Goal: Information Seeking & Learning: Check status

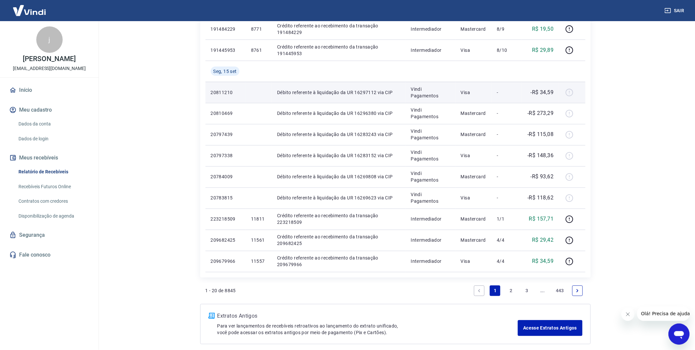
scroll to position [366, 0]
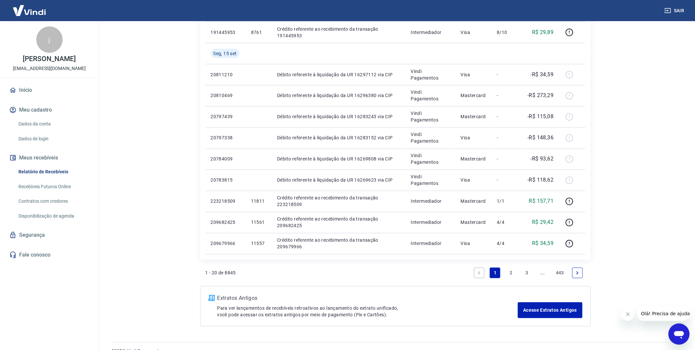
click at [513, 273] on link "2" at bounding box center [511, 272] width 11 height 11
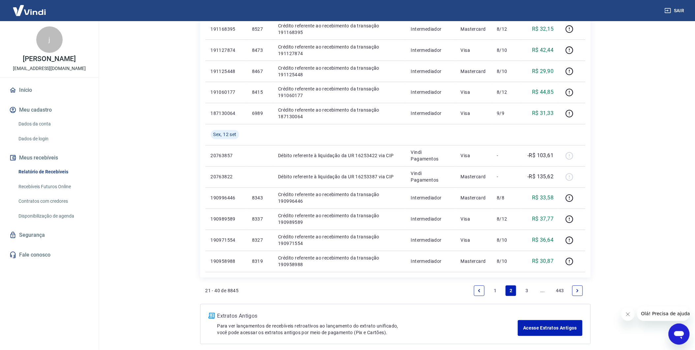
scroll to position [400, 0]
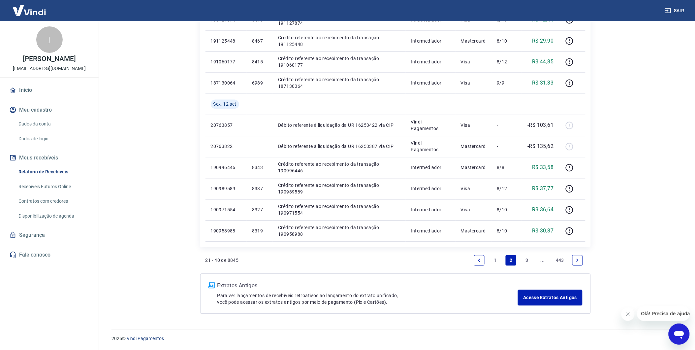
click at [493, 259] on link "1" at bounding box center [495, 260] width 11 height 11
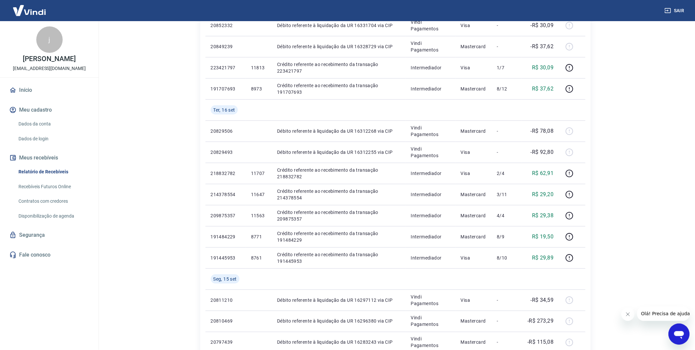
scroll to position [146, 0]
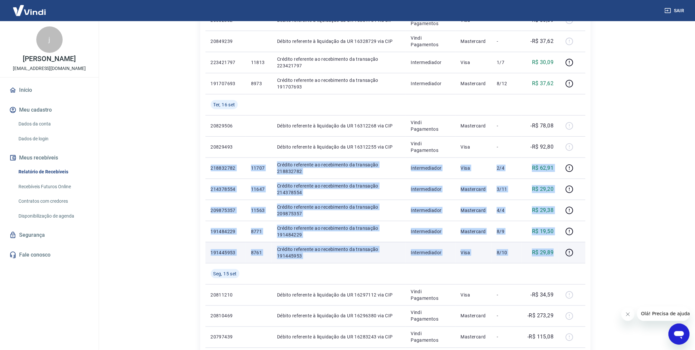
drag, startPoint x: 210, startPoint y: 166, endPoint x: 553, endPoint y: 255, distance: 354.9
click at [553, 255] on tbody "[DATE] 20852332 Débito referente à liquidação da UR 16331704 via CIP Vindi Paga…" at bounding box center [395, 230] width 380 height 485
copy tbody "218832782 11707 Crédito referente ao recebimento da transação 218832782 Interme…"
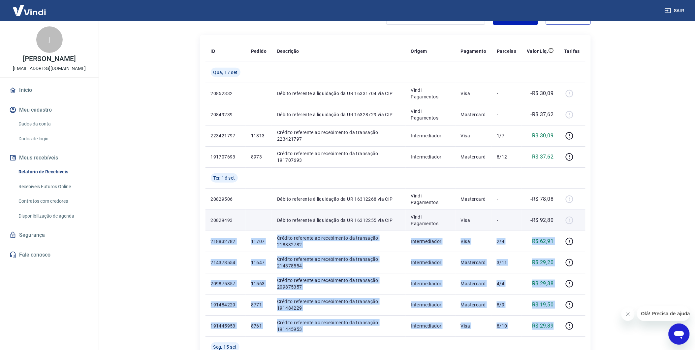
scroll to position [37, 0]
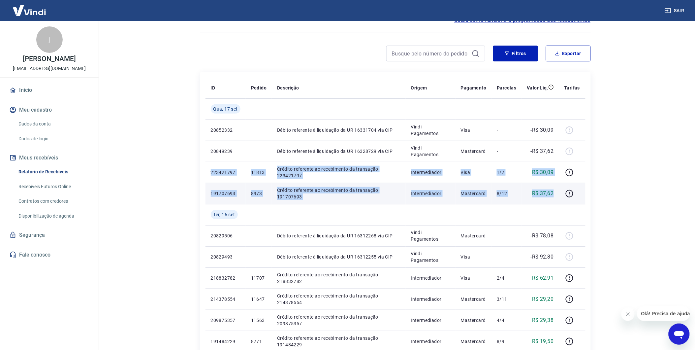
drag, startPoint x: 208, startPoint y: 170, endPoint x: 553, endPoint y: 191, distance: 344.9
click at [553, 191] on tbody "[DATE] 20852332 Débito referente à liquidação da UR 16331704 via CIP Vindi Paga…" at bounding box center [395, 340] width 380 height 485
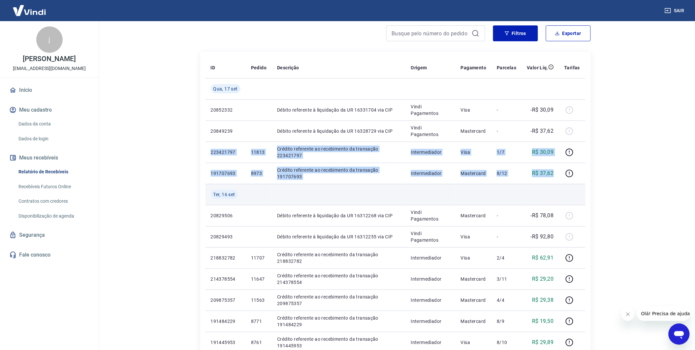
scroll to position [73, 0]
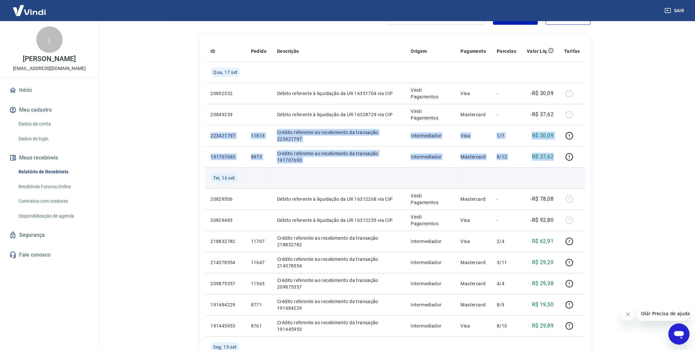
copy tbody "223421797 11813 Crédito referente ao recebimento da transação 223421797 Interme…"
